Goal: Find specific page/section: Find specific page/section

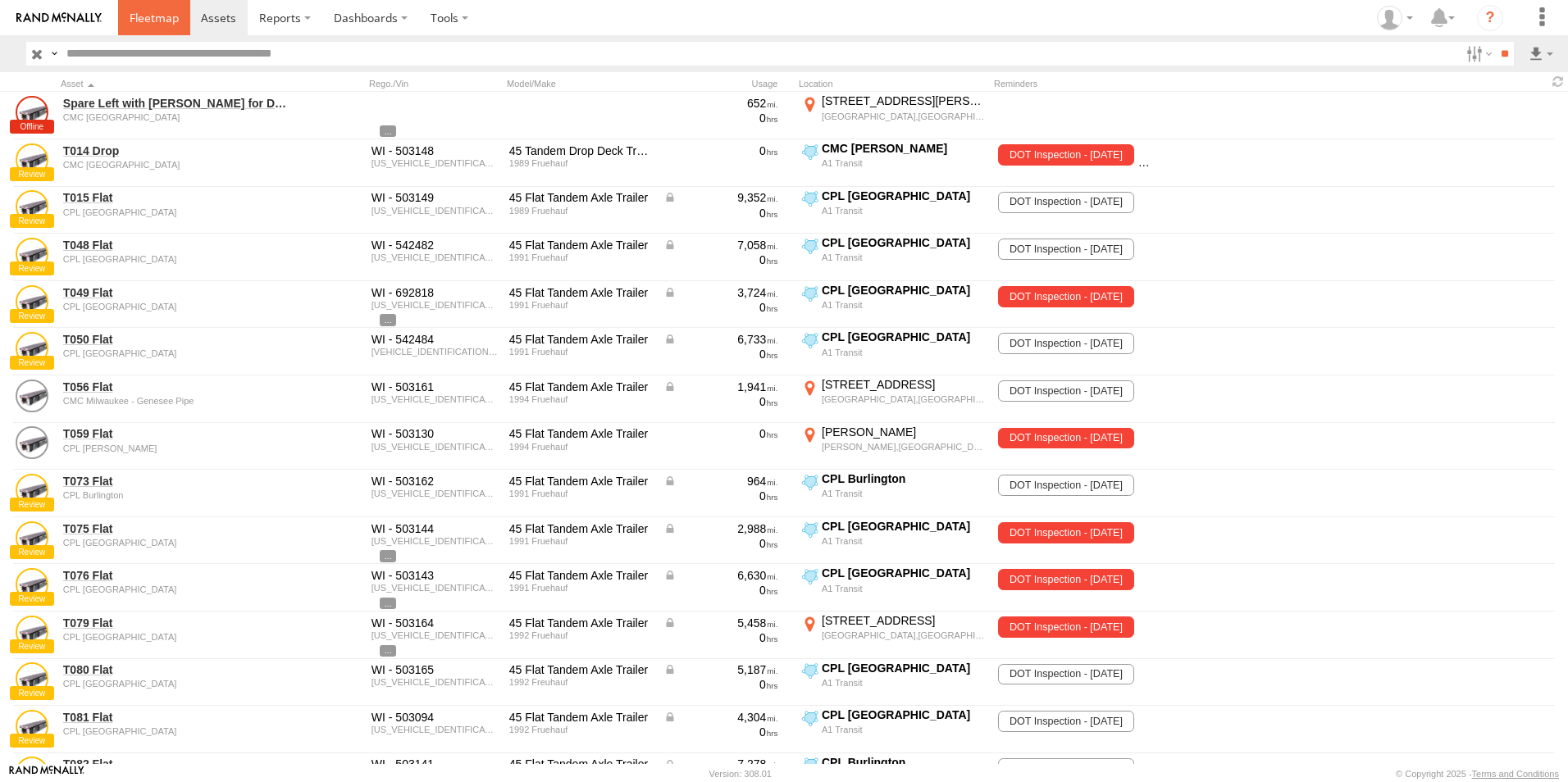
drag, startPoint x: 0, startPoint y: 0, endPoint x: 150, endPoint y: 24, distance: 151.9
click at [150, 24] on span at bounding box center [154, 17] width 49 height 16
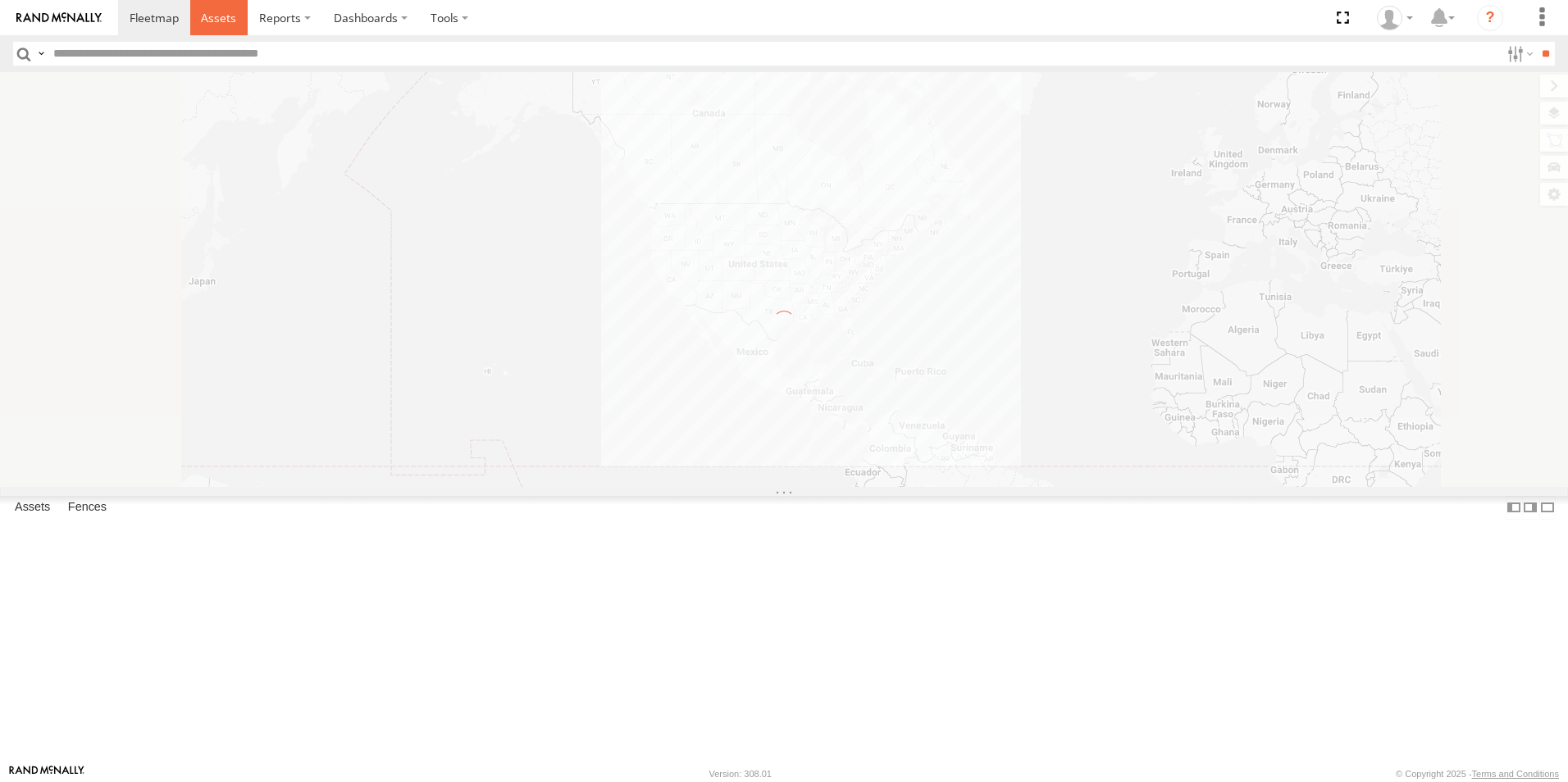
click at [216, 16] on span at bounding box center [219, 17] width 35 height 16
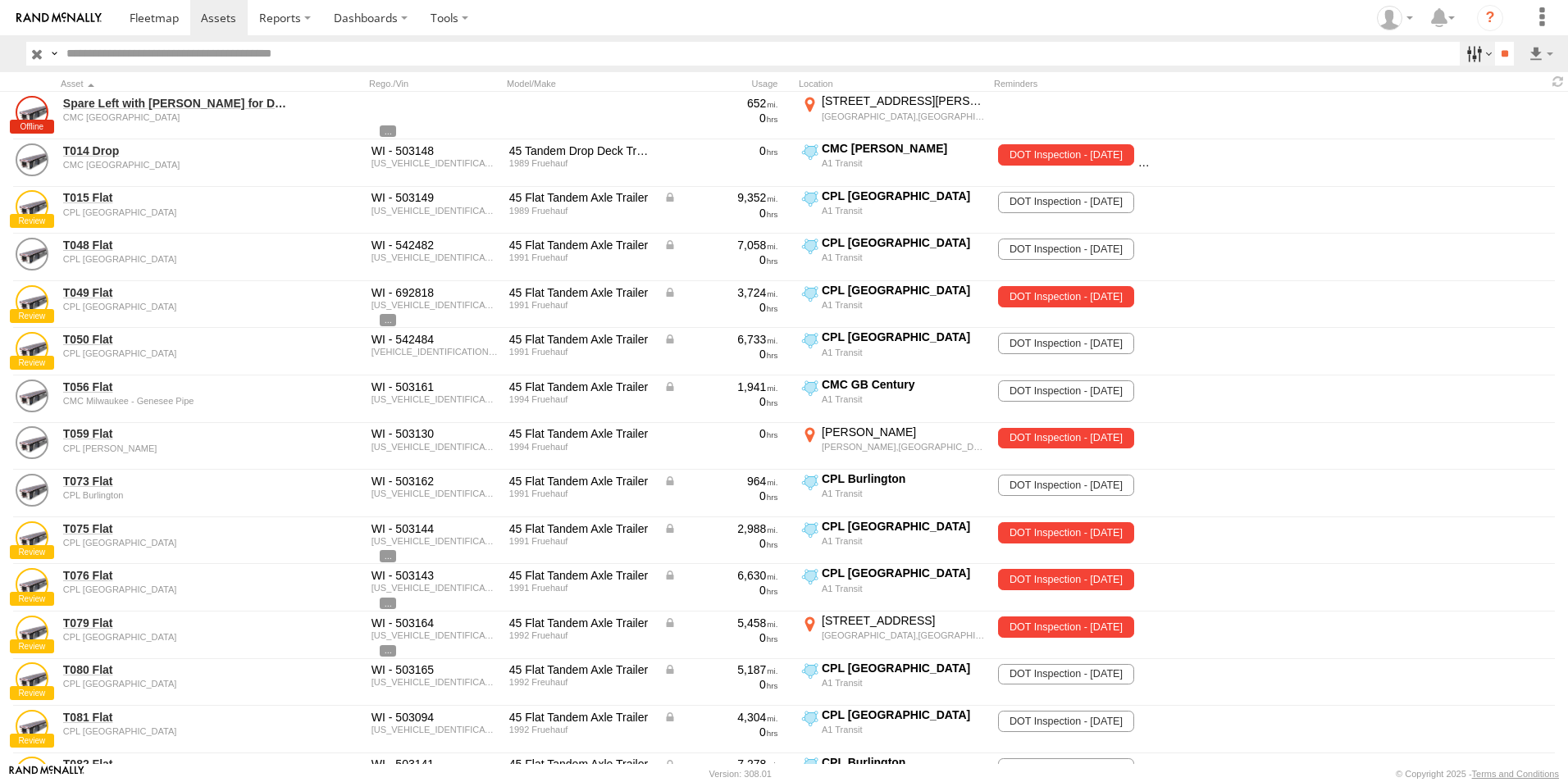
click at [1477, 57] on label at bounding box center [1478, 53] width 35 height 24
click at [0, 0] on span "CMC Marathon" at bounding box center [0, 0] width 0 height 0
click at [0, 0] on span "A1 Transit Shop" at bounding box center [0, 0] width 0 height 0
click at [0, 0] on span "CMC [GEOGRAPHIC_DATA]" at bounding box center [0, 0] width 0 height 0
click at [1495, 56] on input "**" at bounding box center [1505, 53] width 19 height 24
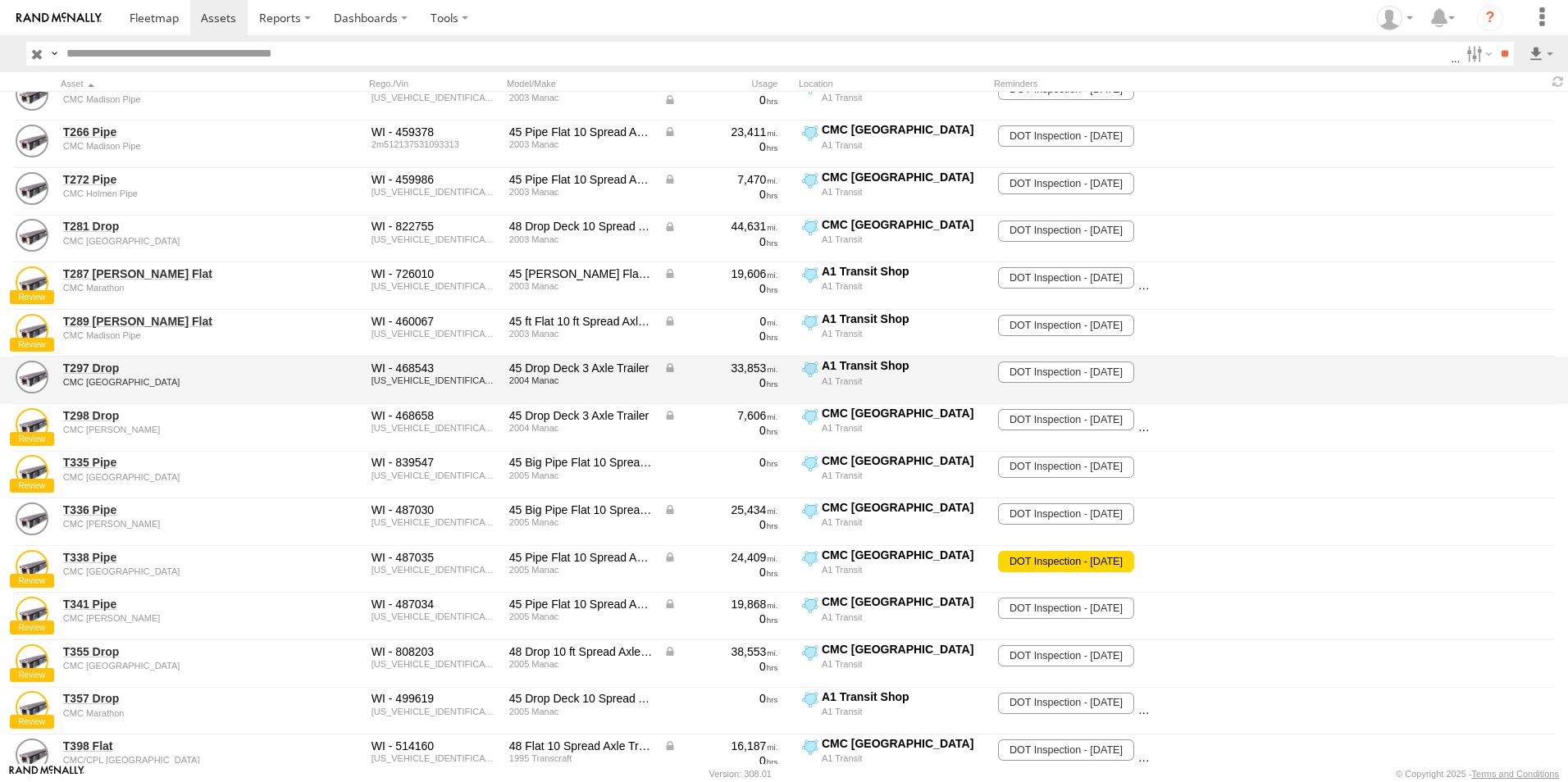
scroll to position [631, 0]
